Goal: Information Seeking & Learning: Learn about a topic

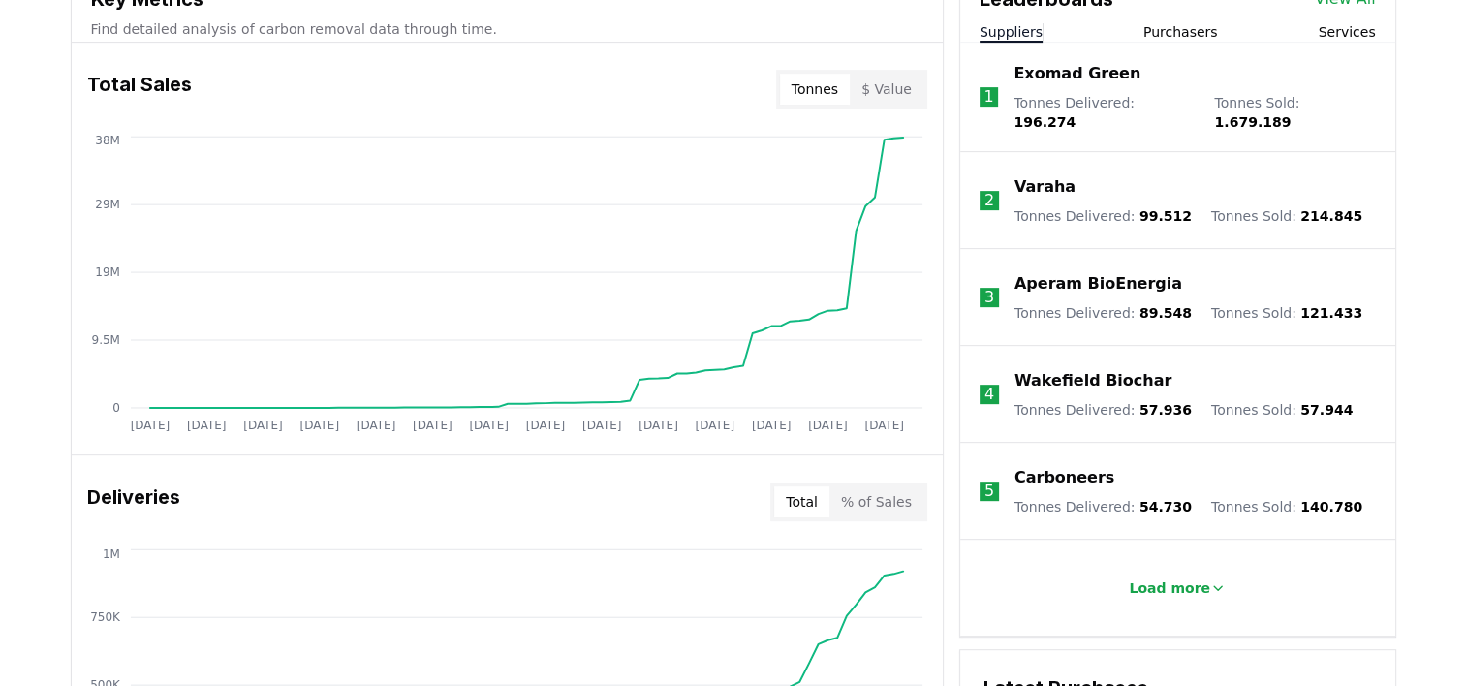
scroll to position [744, 0]
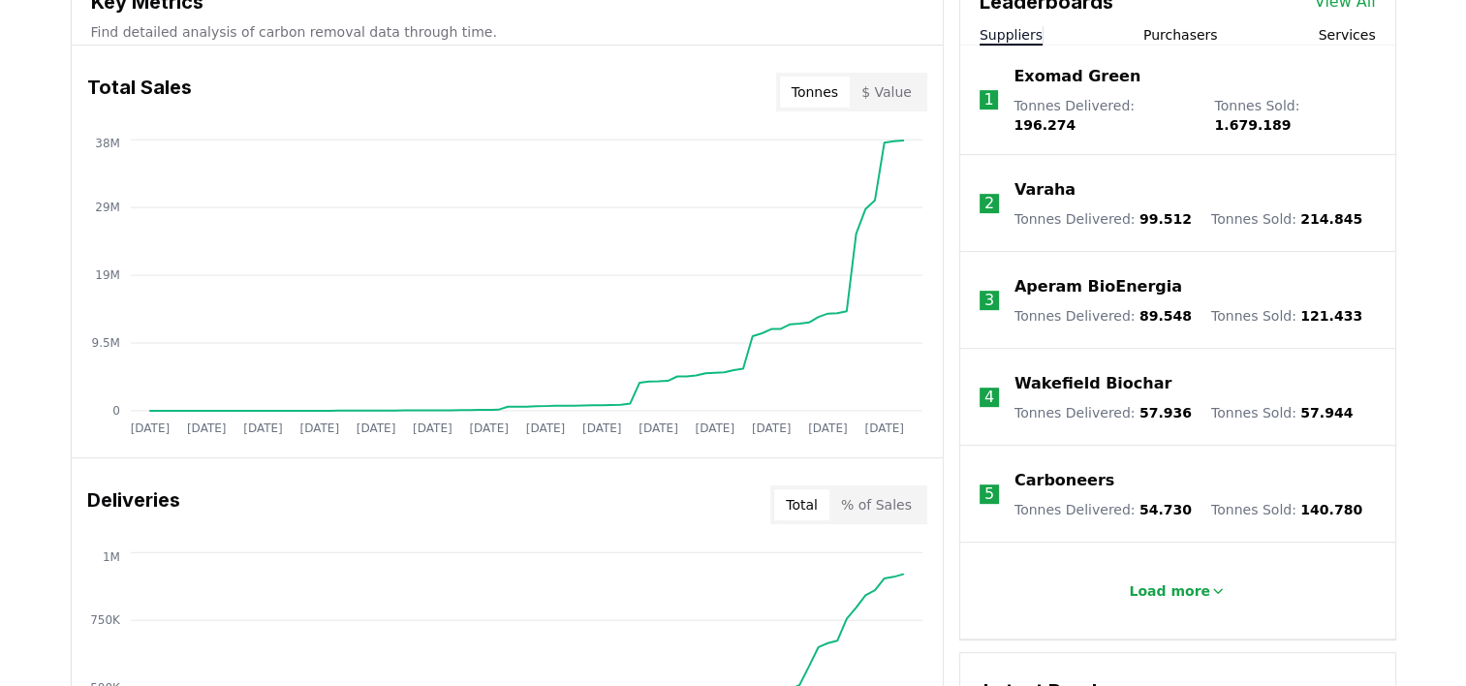
click at [1049, 178] on p "Varaha" at bounding box center [1044, 189] width 61 height 23
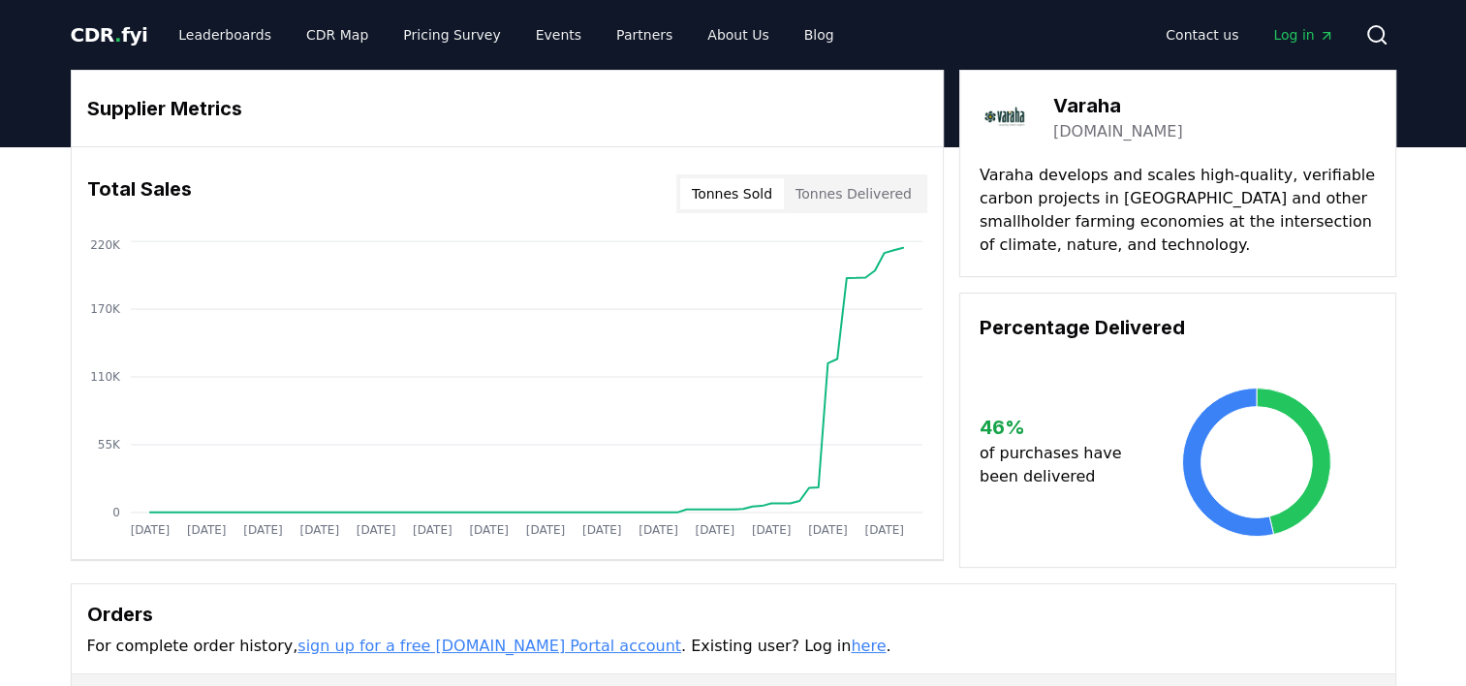
click at [1088, 133] on link "[DOMAIN_NAME]" at bounding box center [1118, 131] width 130 height 23
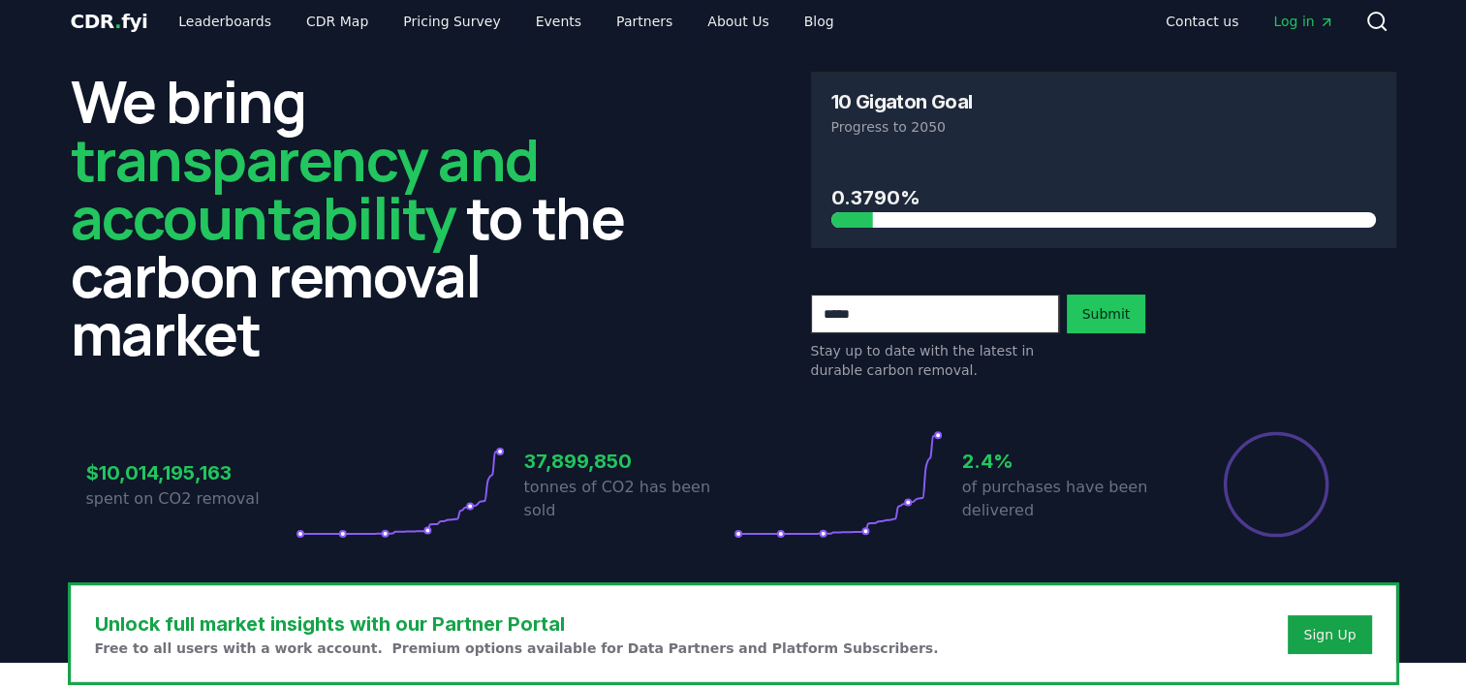
scroll to position [15, 0]
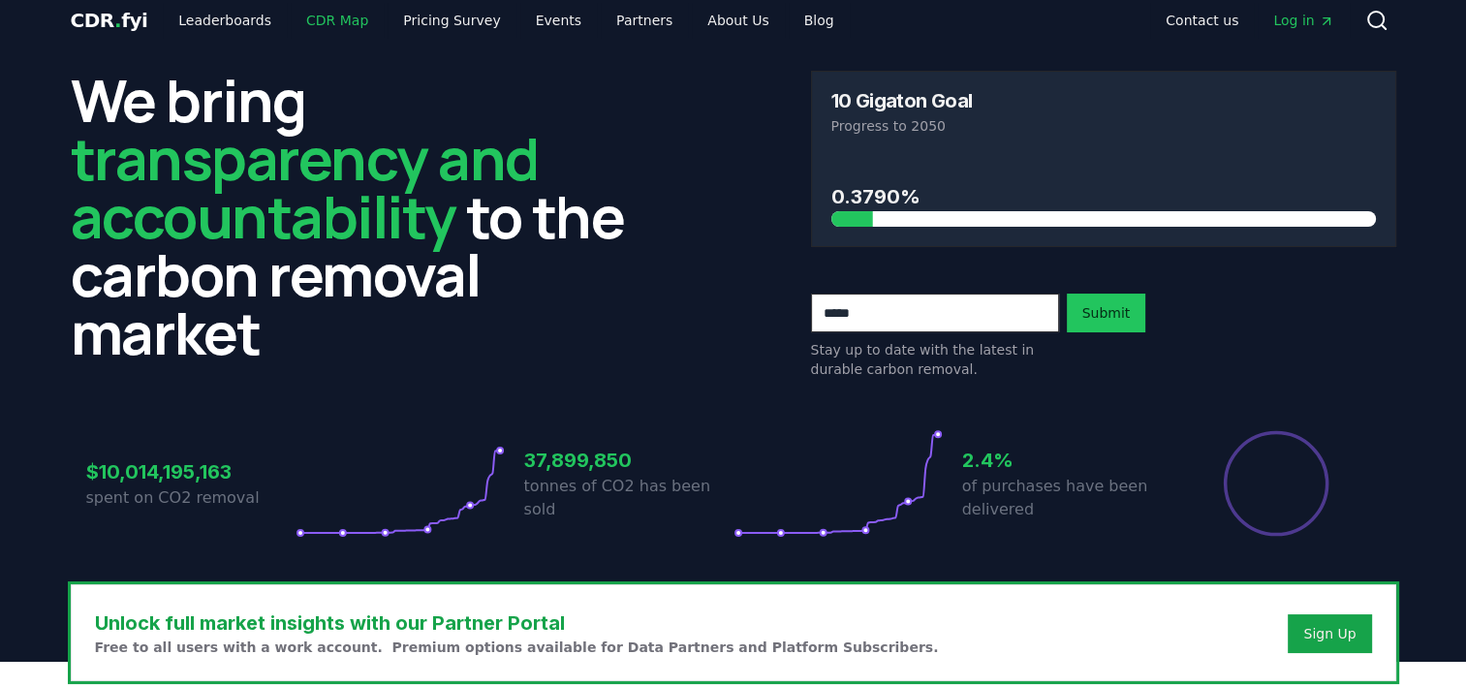
click at [329, 15] on link "CDR Map" at bounding box center [337, 20] width 93 height 35
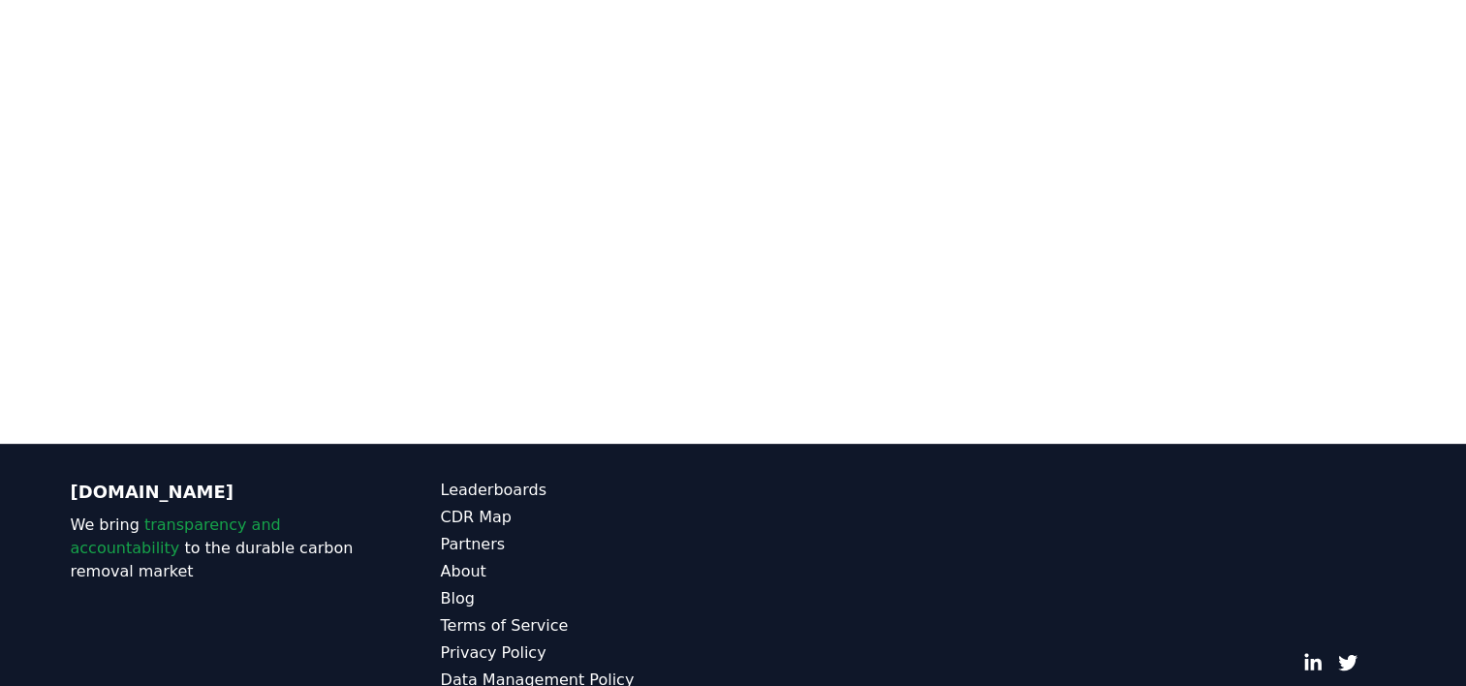
scroll to position [597, 0]
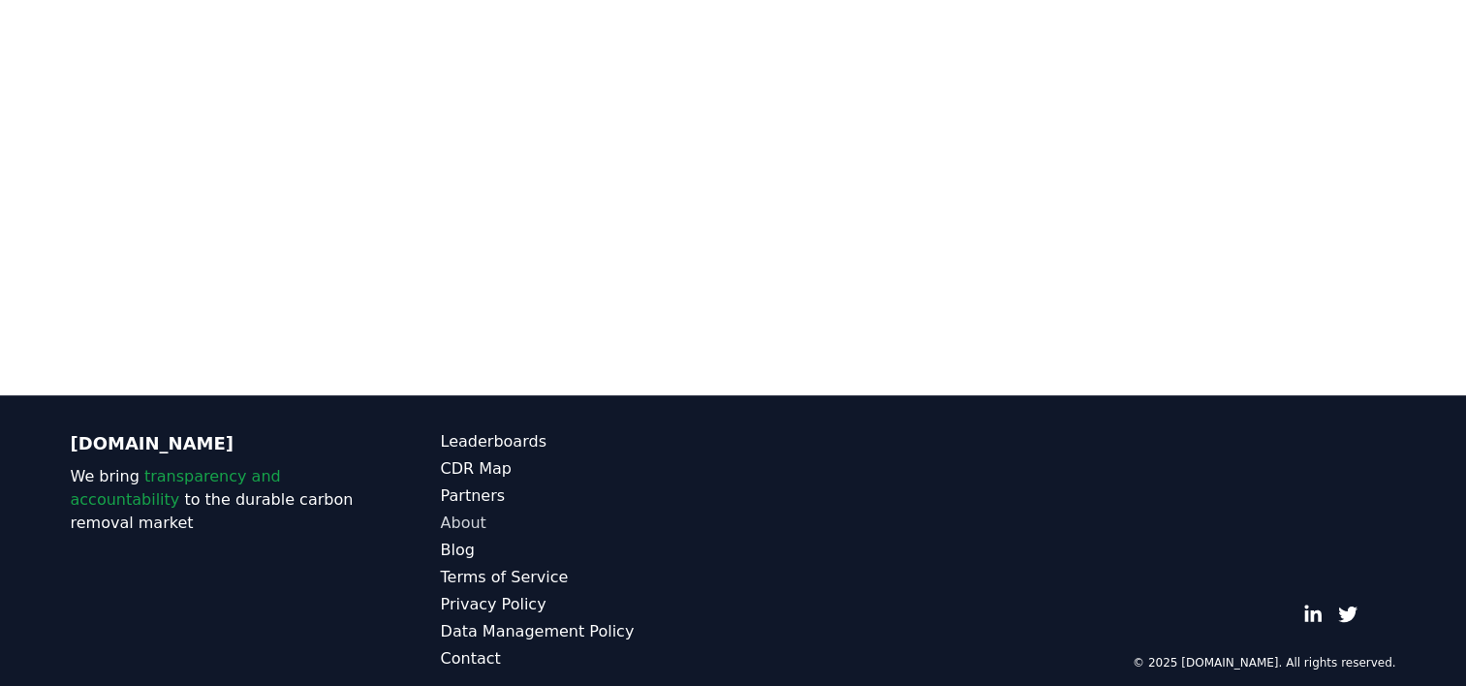
click at [461, 512] on link "About" at bounding box center [587, 523] width 293 height 23
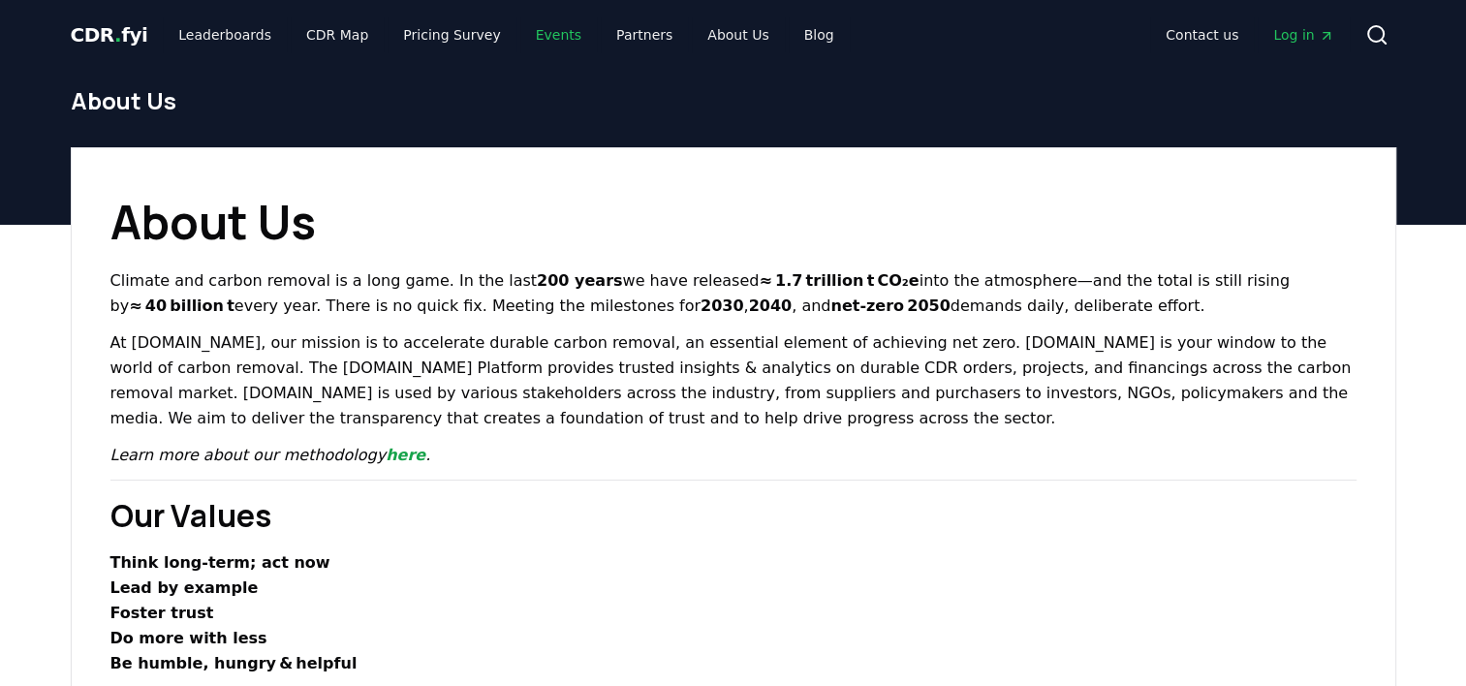
click at [520, 43] on link "Events" at bounding box center [558, 34] width 77 height 35
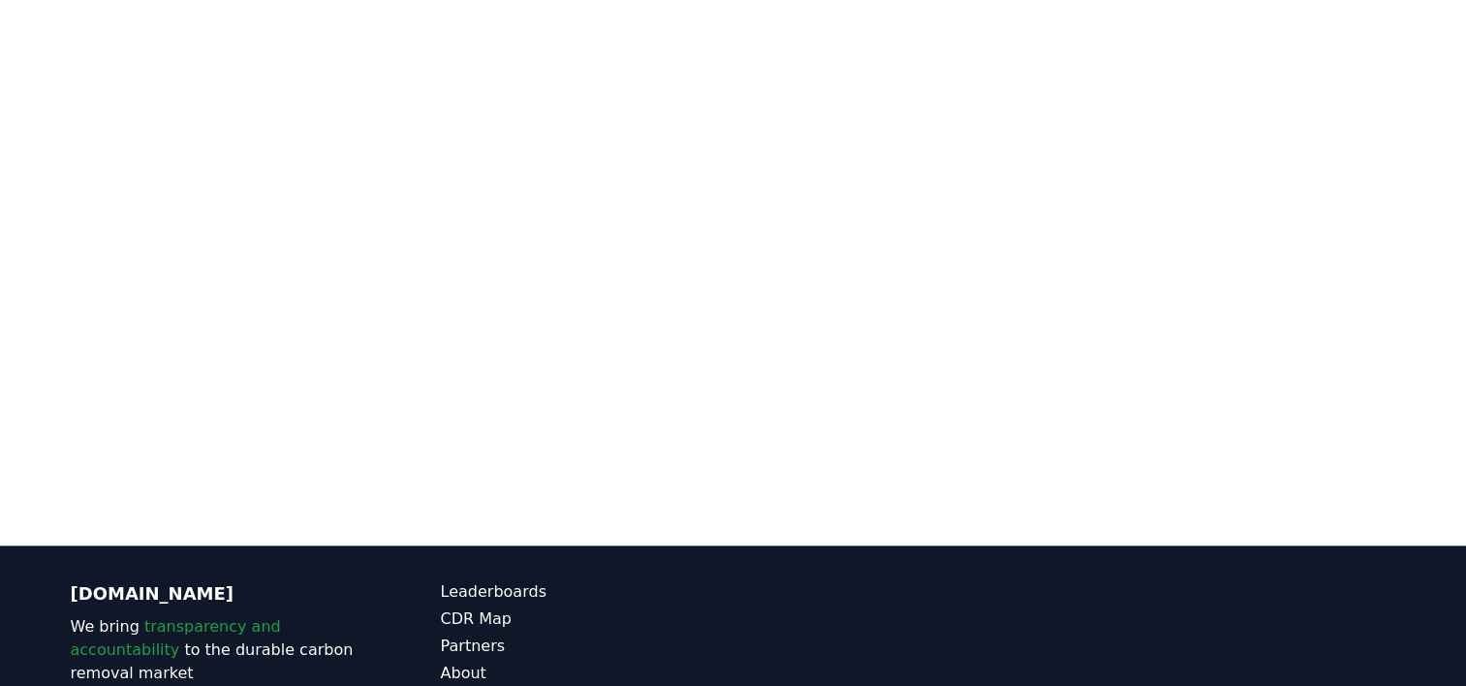
scroll to position [2102, 0]
